Goal: Task Accomplishment & Management: Manage account settings

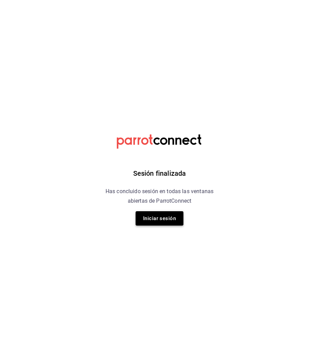
click at [152, 217] on button "Iniciar sesión" at bounding box center [160, 218] width 48 height 14
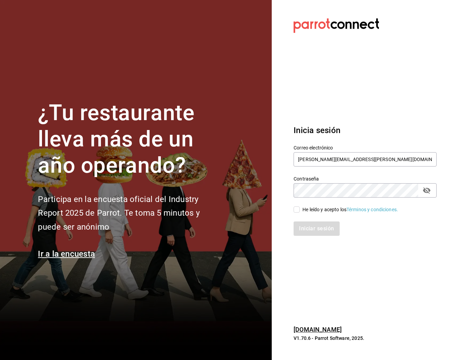
click at [296, 209] on input "He leído y acepto los Términos y condiciones." at bounding box center [297, 210] width 6 height 6
checkbox input "true"
click at [319, 229] on button "Iniciar sesión" at bounding box center [317, 229] width 46 height 14
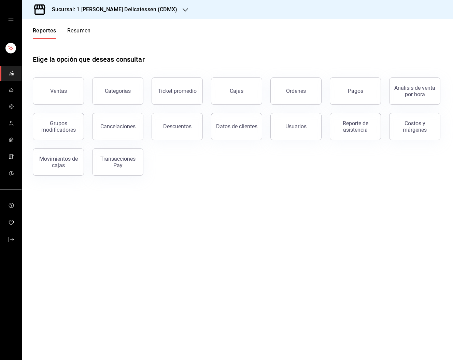
click at [87, 32] on button "Resumen" at bounding box center [79, 33] width 24 height 12
